Goal: Task Accomplishment & Management: Use online tool/utility

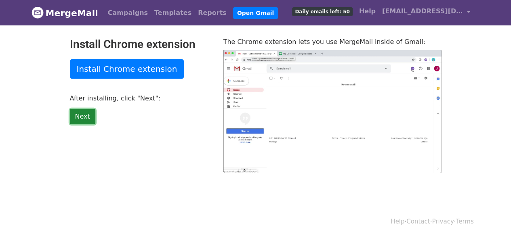
click at [77, 117] on link "Next" at bounding box center [82, 116] width 25 height 15
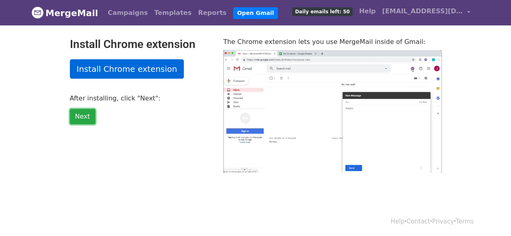
type input "14.84"
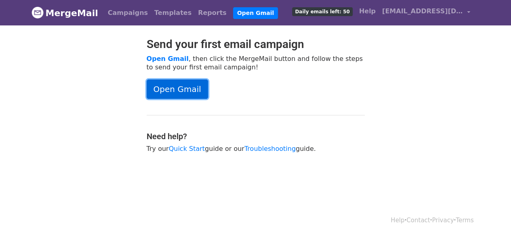
click at [170, 84] on link "Open Gmail" at bounding box center [177, 89] width 61 height 19
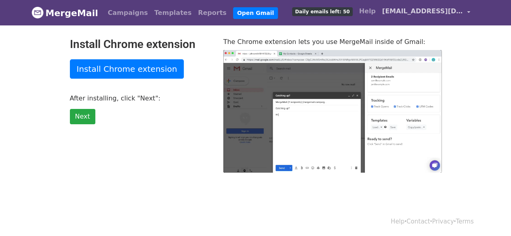
click at [467, 10] on link "[EMAIL_ADDRESS][DOMAIN_NAME]" at bounding box center [426, 12] width 94 height 19
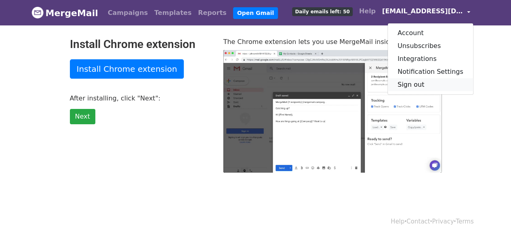
click at [444, 84] on link "Sign out" at bounding box center [430, 84] width 85 height 13
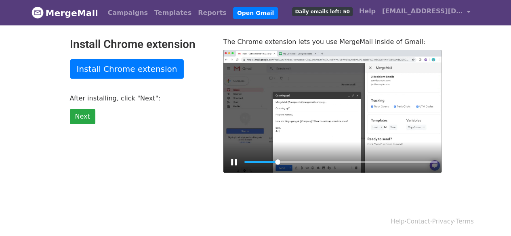
type input "17.44"
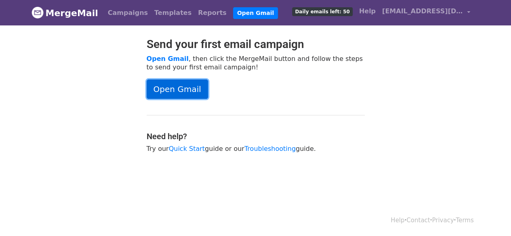
click at [184, 92] on link "Open Gmail" at bounding box center [177, 89] width 61 height 19
click at [168, 84] on link "Open Gmail" at bounding box center [177, 89] width 61 height 19
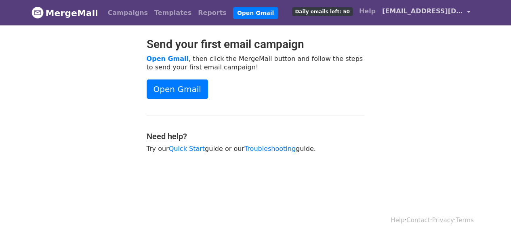
click at [467, 13] on link "[EMAIL_ADDRESS][DOMAIN_NAME]" at bounding box center [426, 12] width 94 height 19
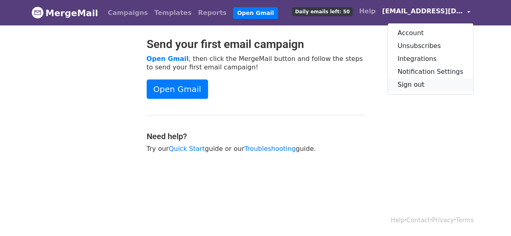
click at [443, 87] on link "Sign out" at bounding box center [430, 84] width 85 height 13
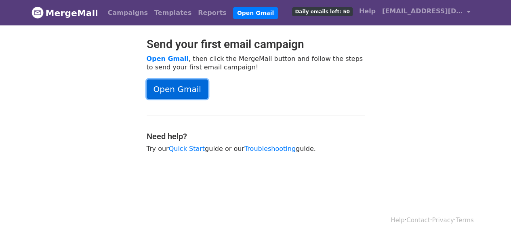
click at [187, 90] on link "Open Gmail" at bounding box center [177, 89] width 61 height 19
